Goal: Find specific page/section: Find specific page/section

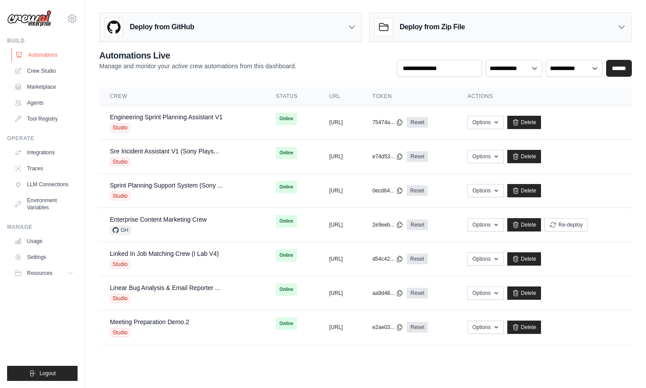
click at [48, 52] on link "Automations" at bounding box center [45, 55] width 67 height 14
